Goal: Transaction & Acquisition: Purchase product/service

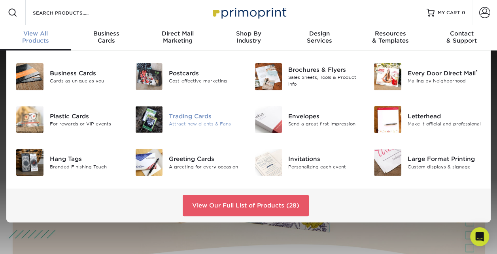
click at [197, 115] on div "Trading Cards" at bounding box center [205, 116] width 73 height 9
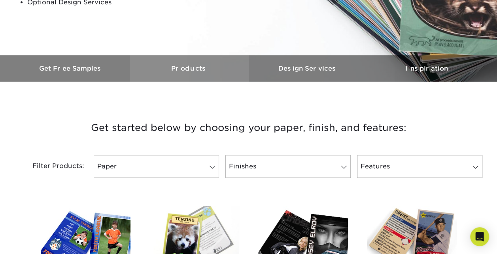
scroll to position [237, 0]
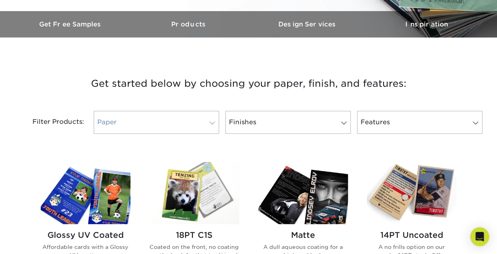
click at [192, 115] on link "Paper" at bounding box center [156, 122] width 125 height 23
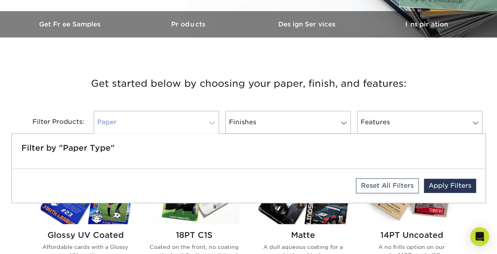
click at [192, 115] on link "Paper" at bounding box center [156, 122] width 125 height 23
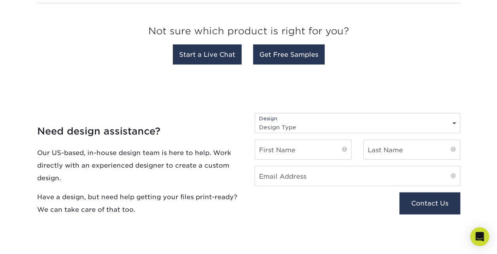
scroll to position [830, 0]
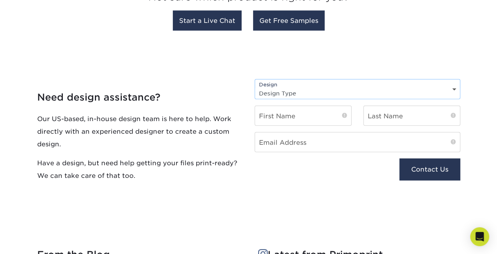
click at [268, 96] on select "Design Type Design Edits New Design" at bounding box center [357, 93] width 205 height 11
click at [266, 88] on select "Design Type Design Edits New Design" at bounding box center [357, 93] width 205 height 11
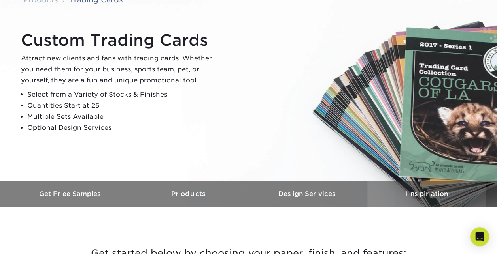
scroll to position [79, 0]
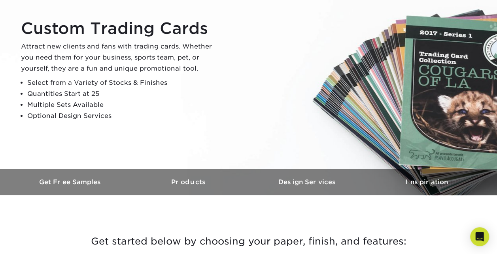
click at [124, 84] on li "Select from a Variety of Stocks & Finishes" at bounding box center [122, 82] width 191 height 11
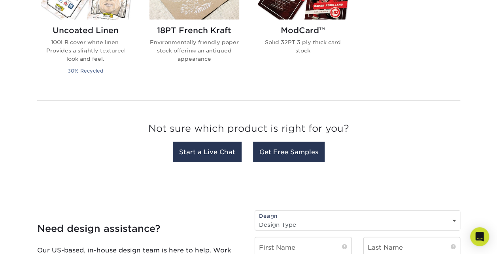
scroll to position [711, 0]
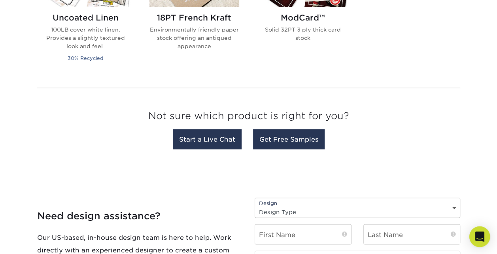
click at [480, 235] on icon "Open Intercom Messenger" at bounding box center [478, 237] width 9 height 10
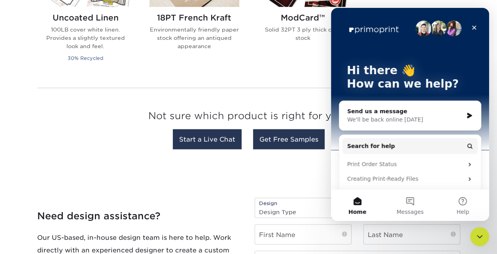
scroll to position [0, 0]
click at [468, 28] on div "Close" at bounding box center [474, 28] width 14 height 14
